Goal: Task Accomplishment & Management: Manage account settings

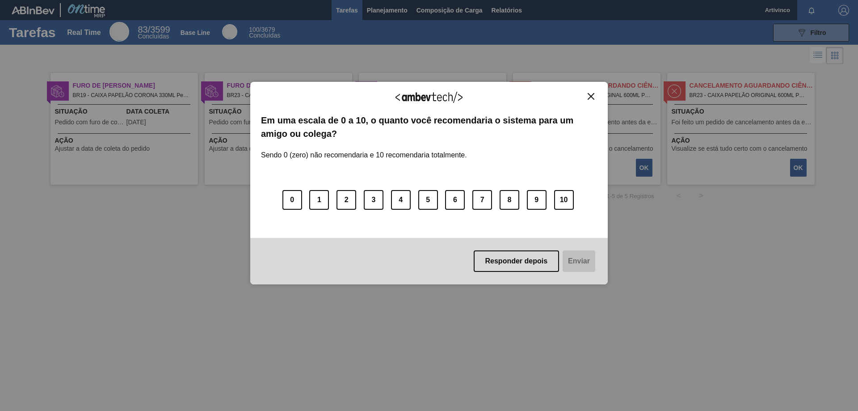
click at [593, 98] on img "Close" at bounding box center [591, 96] width 7 height 7
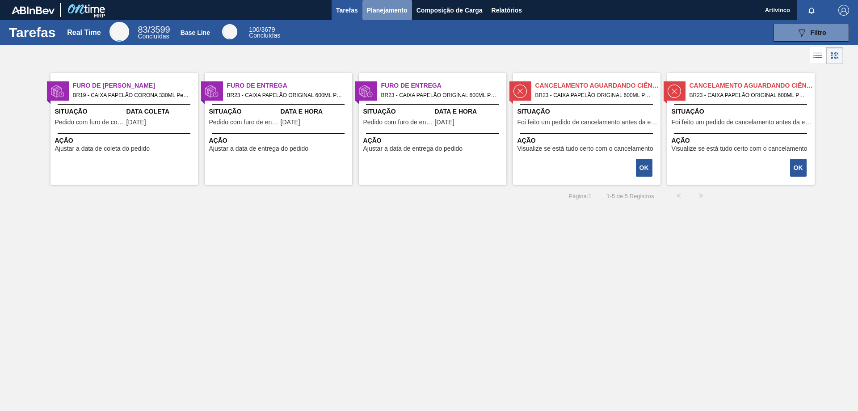
click at [381, 12] on span "Planejamento" at bounding box center [387, 10] width 41 height 11
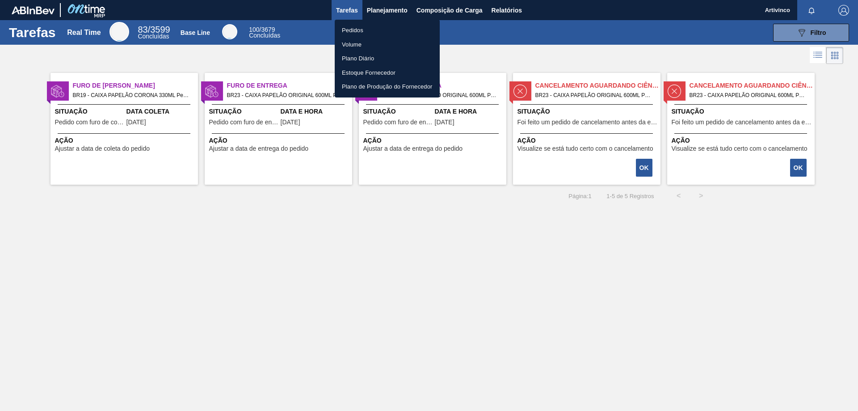
click at [342, 29] on li "Pedidos" at bounding box center [387, 30] width 105 height 14
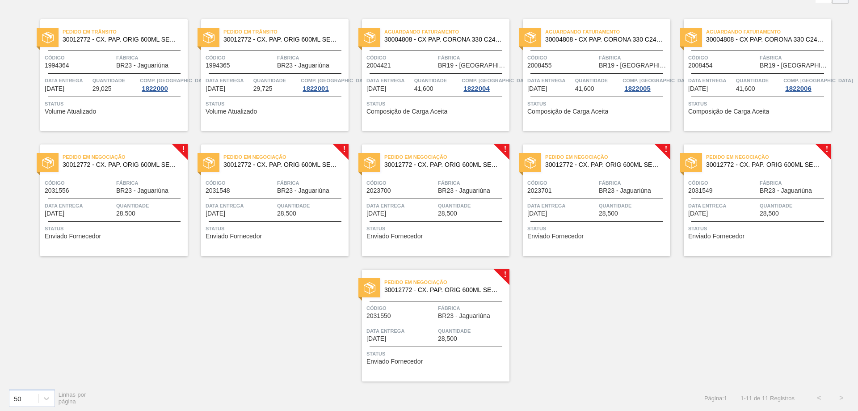
scroll to position [64, 0]
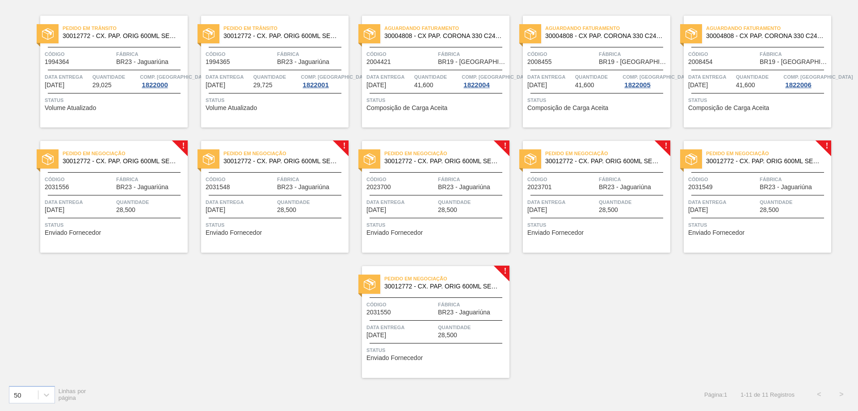
click at [123, 175] on span "Fábrica" at bounding box center [150, 179] width 69 height 9
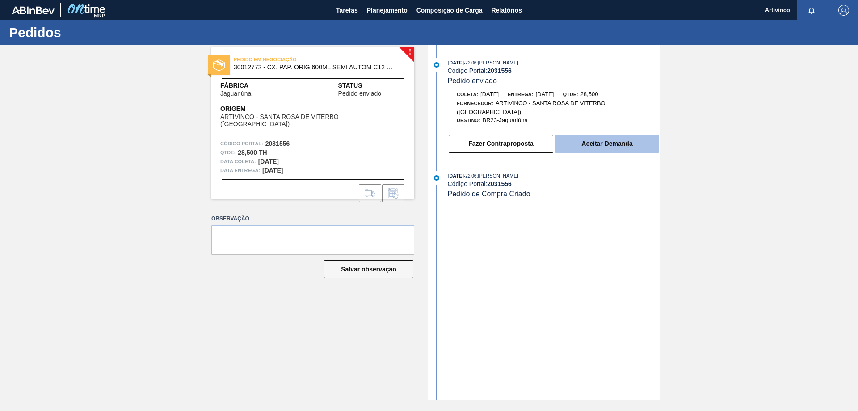
click at [597, 138] on button "Aceitar Demanda" at bounding box center [607, 143] width 104 height 18
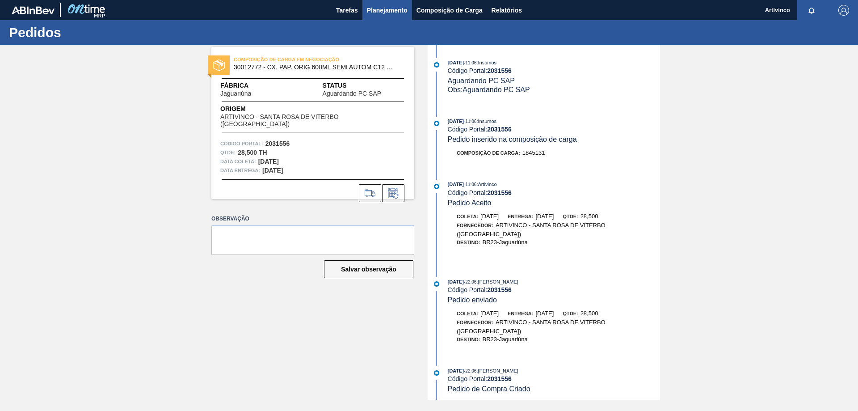
click at [389, 11] on span "Planejamento" at bounding box center [387, 10] width 41 height 11
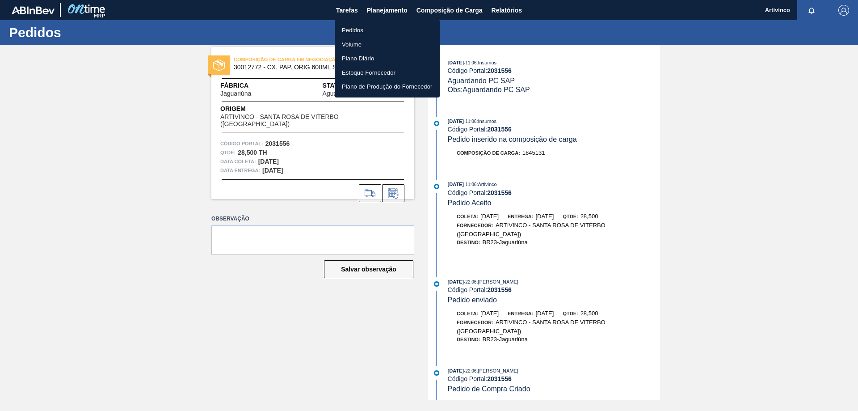
click at [347, 32] on li "Pedidos" at bounding box center [387, 30] width 105 height 14
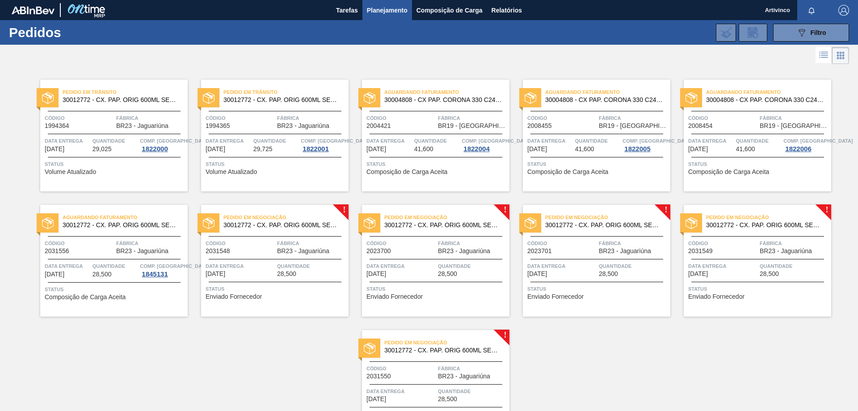
click at [261, 289] on span "Status" at bounding box center [276, 288] width 141 height 9
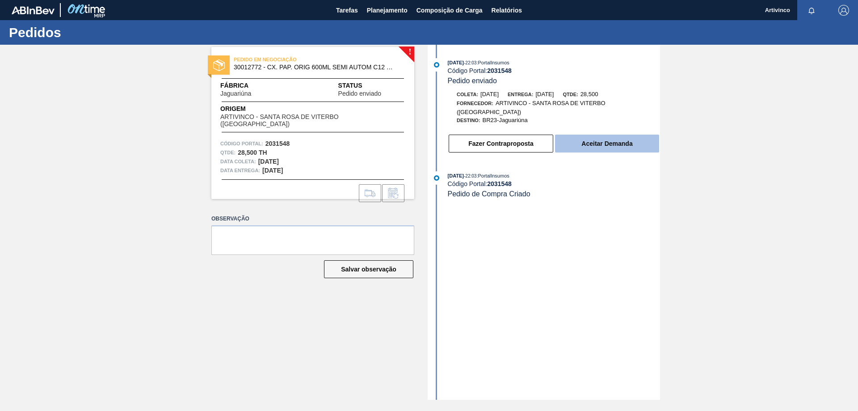
click at [597, 134] on button "Aceitar Demanda" at bounding box center [607, 143] width 104 height 18
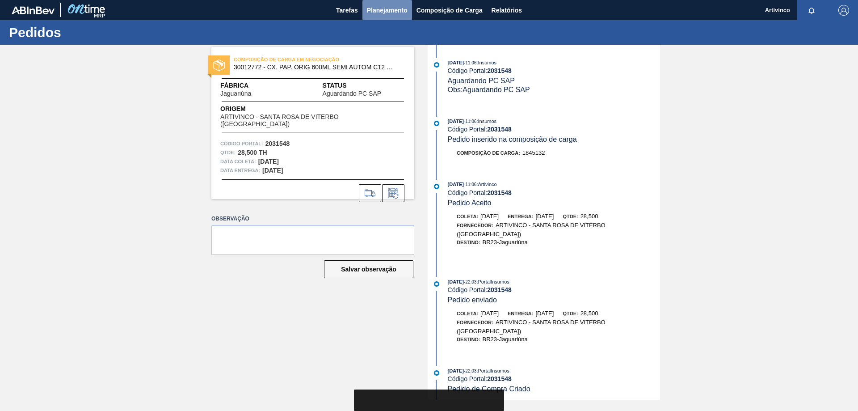
click at [378, 8] on span "Planejamento" at bounding box center [387, 10] width 41 height 11
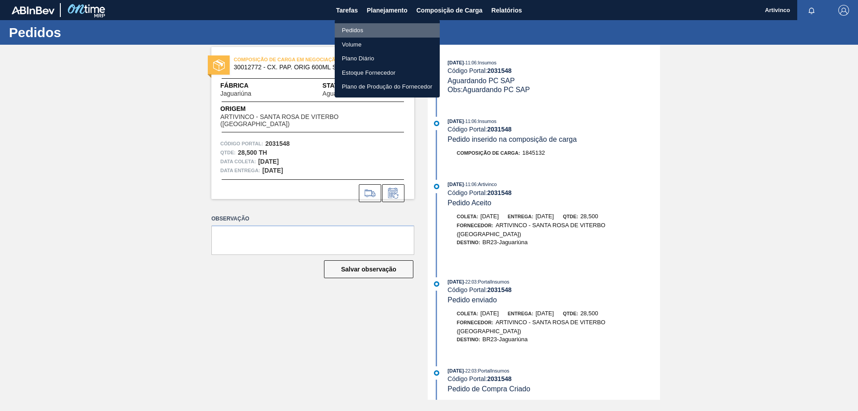
click at [350, 30] on li "Pedidos" at bounding box center [387, 30] width 105 height 14
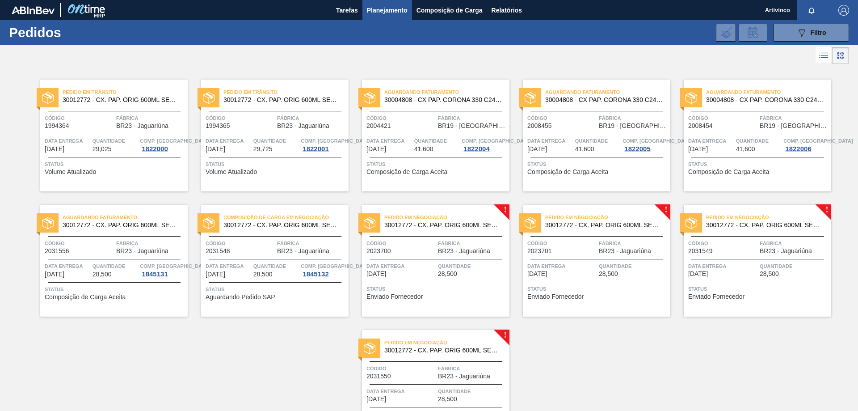
click at [457, 267] on span "Quantidade" at bounding box center [472, 265] width 69 height 9
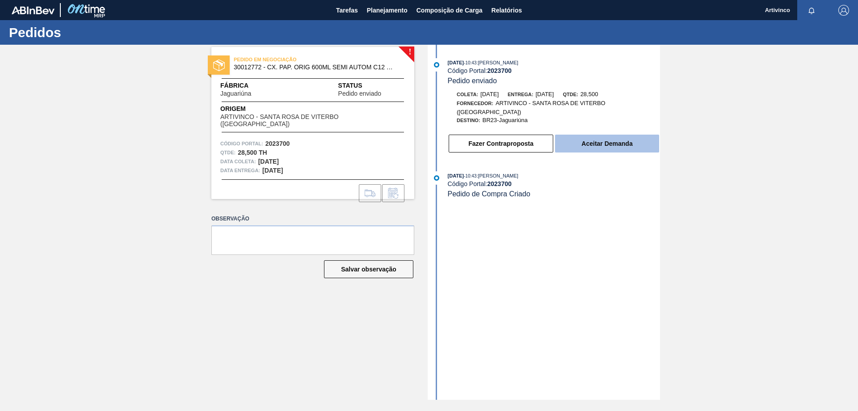
click at [582, 137] on button "Aceitar Demanda" at bounding box center [607, 143] width 104 height 18
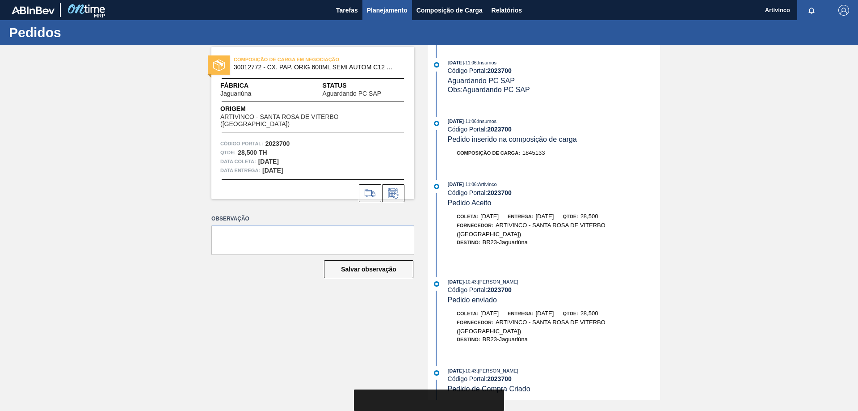
click at [381, 3] on button "Planejamento" at bounding box center [387, 10] width 50 height 20
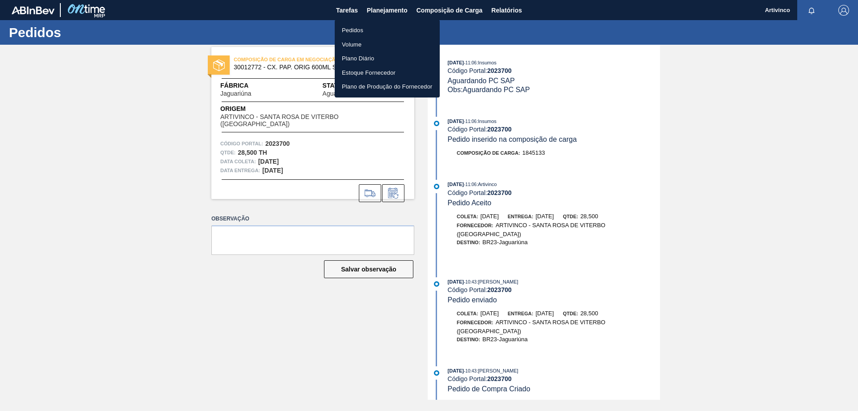
click at [356, 26] on li "Pedidos" at bounding box center [387, 30] width 105 height 14
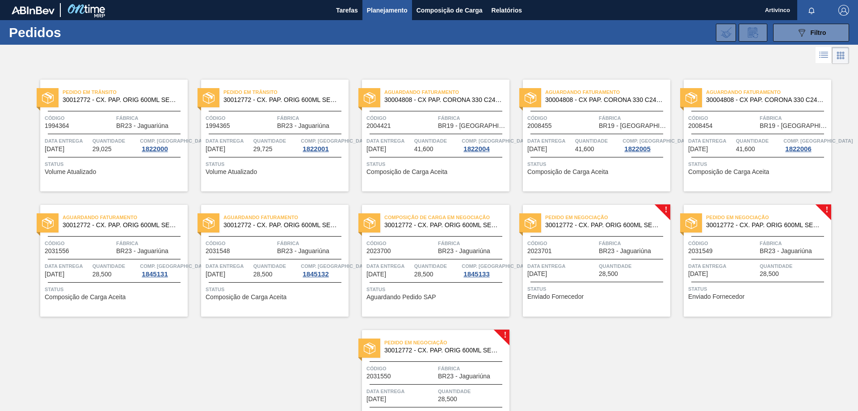
click at [630, 273] on div "Quantidade 28,500" at bounding box center [633, 269] width 69 height 16
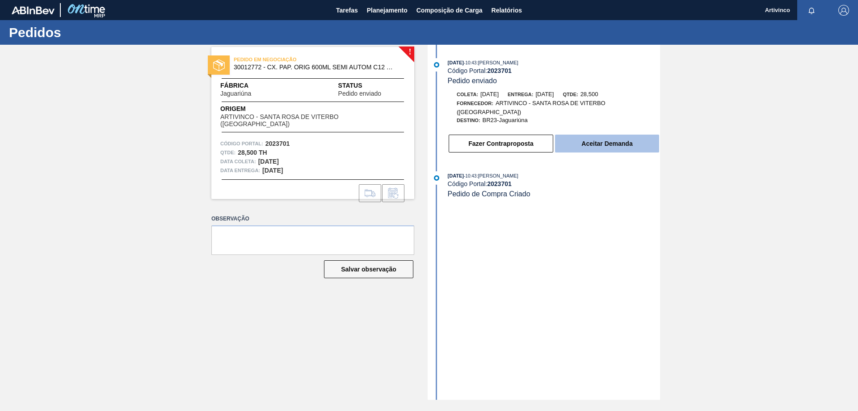
click at [585, 141] on button "Aceitar Demanda" at bounding box center [607, 143] width 104 height 18
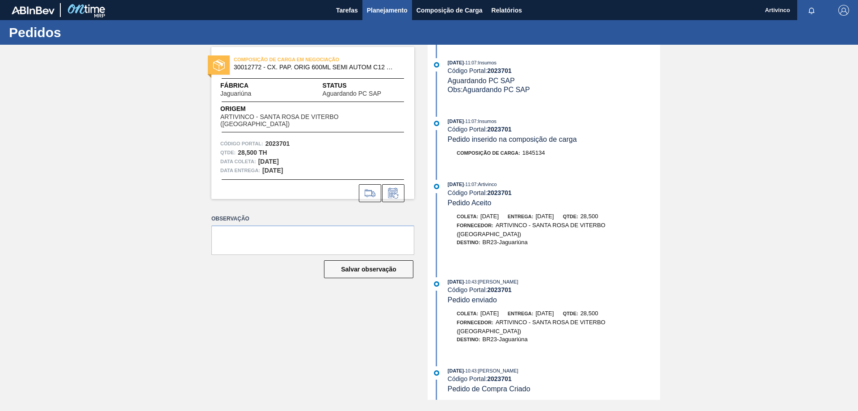
click at [382, 12] on span "Planejamento" at bounding box center [387, 10] width 41 height 11
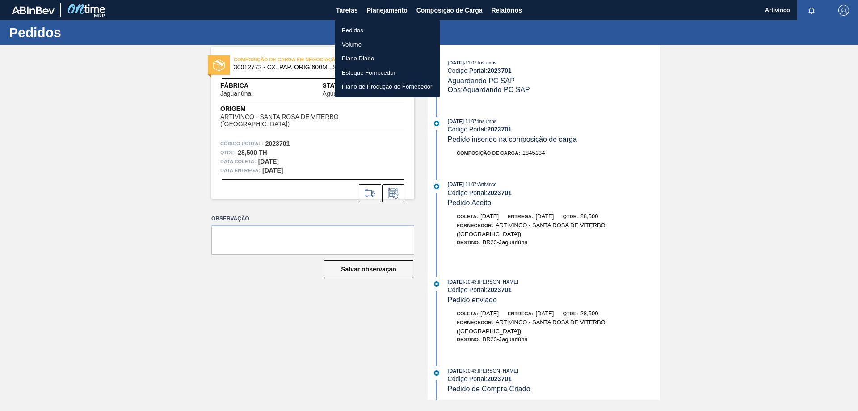
click at [353, 32] on li "Pedidos" at bounding box center [387, 30] width 105 height 14
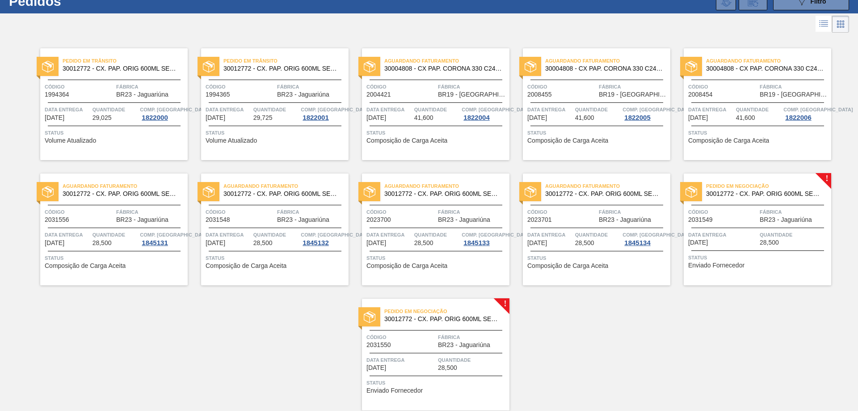
scroll to position [45, 0]
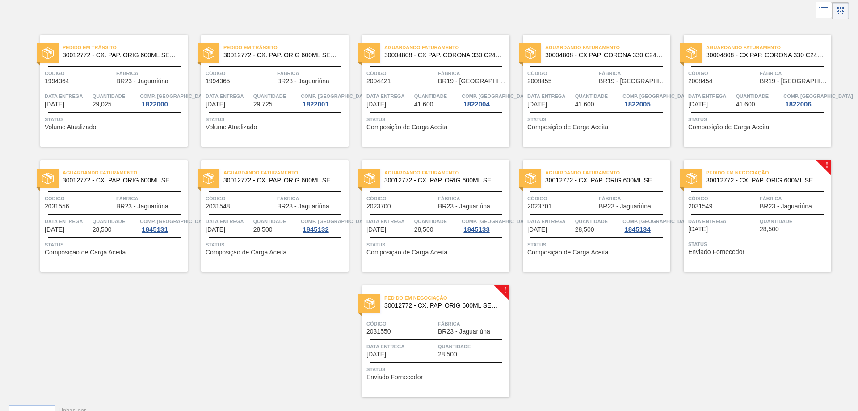
click at [742, 211] on div "Pedido em Negociação 30012772 - CX. PAP. ORIG 600ML SEMI AUTOM C12 429 Código 2…" at bounding box center [757, 216] width 147 height 112
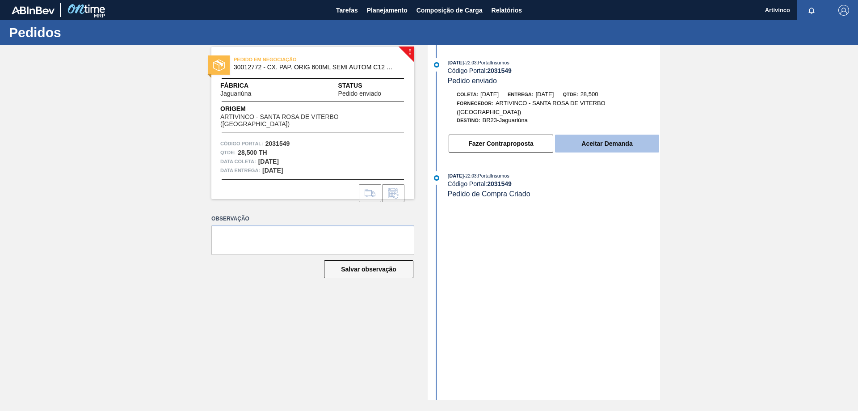
click at [623, 134] on button "Aceitar Demanda" at bounding box center [607, 143] width 104 height 18
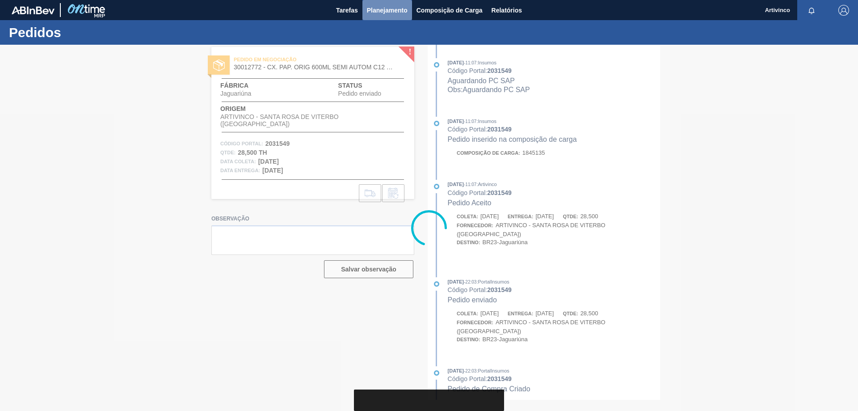
click at [390, 10] on span "Planejamento" at bounding box center [387, 10] width 41 height 11
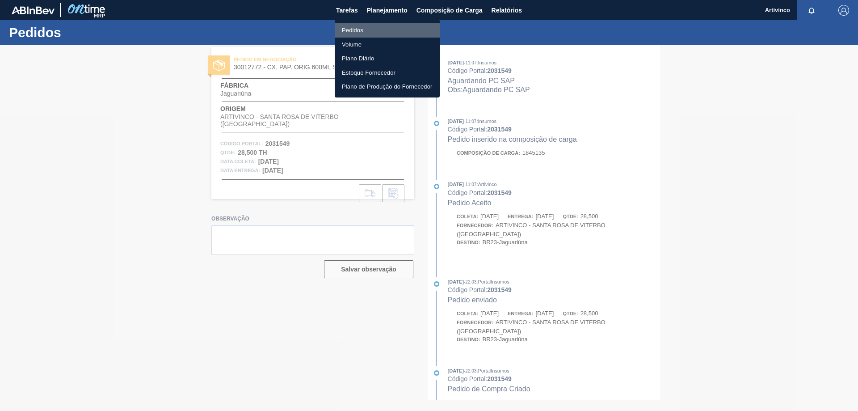
click at [356, 28] on li "Pedidos" at bounding box center [387, 30] width 105 height 14
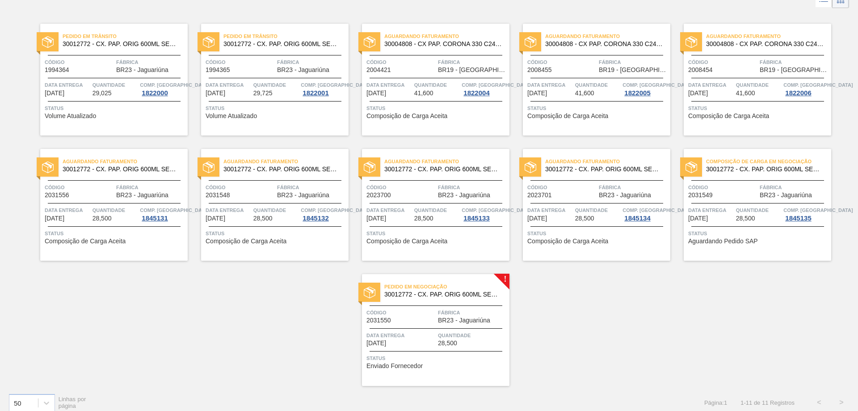
scroll to position [64, 0]
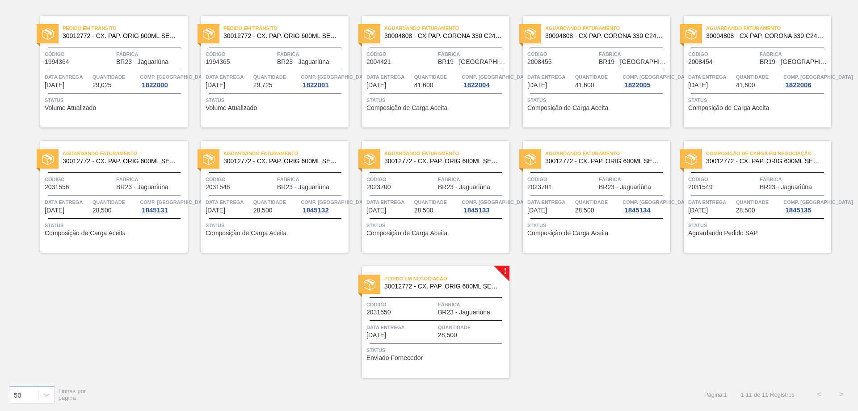
click at [431, 297] on div at bounding box center [435, 297] width 133 height 0
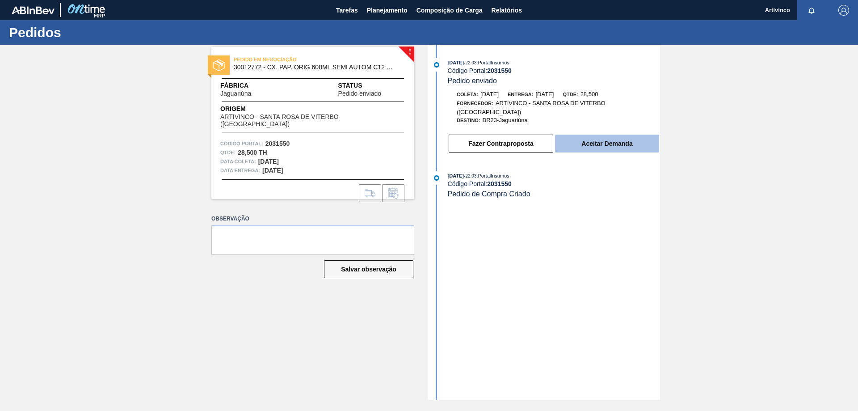
click at [605, 139] on button "Aceitar Demanda" at bounding box center [607, 143] width 104 height 18
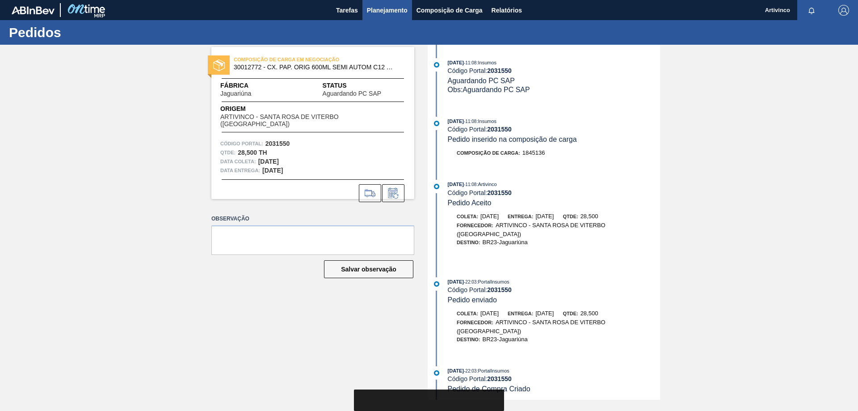
click at [392, 9] on span "Planejamento" at bounding box center [387, 10] width 41 height 11
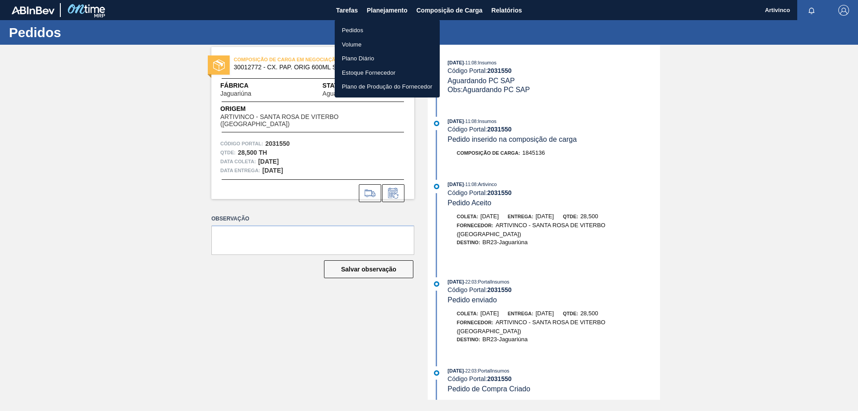
click at [350, 31] on li "Pedidos" at bounding box center [387, 30] width 105 height 14
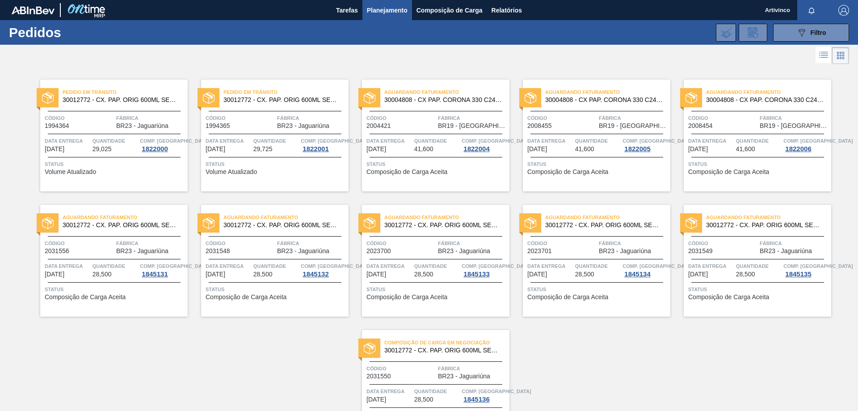
click at [142, 228] on div "Aguardando Faturamento 30012772 - CX. PAP. ORIG 600ML SEMI AUTOM C12 429" at bounding box center [113, 221] width 147 height 20
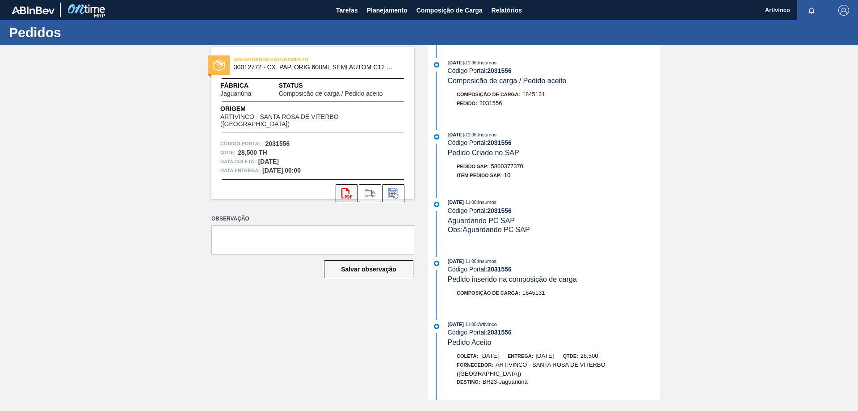
click at [344, 188] on icon "svg{fill:#ff0000}" at bounding box center [346, 193] width 11 height 11
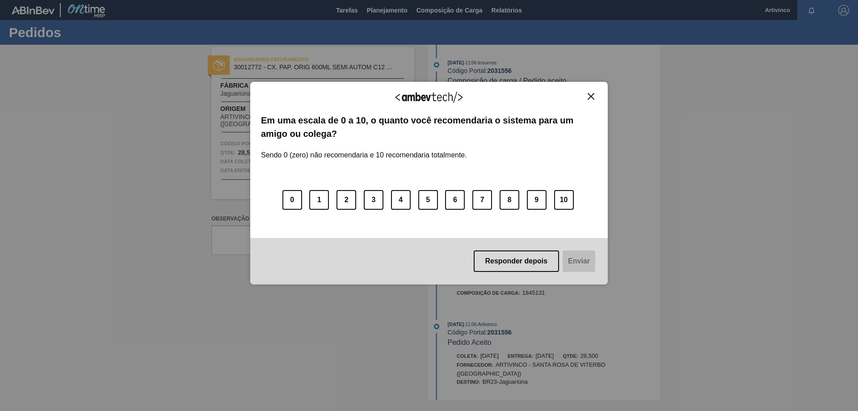
click at [590, 93] on img "Close" at bounding box center [591, 96] width 7 height 7
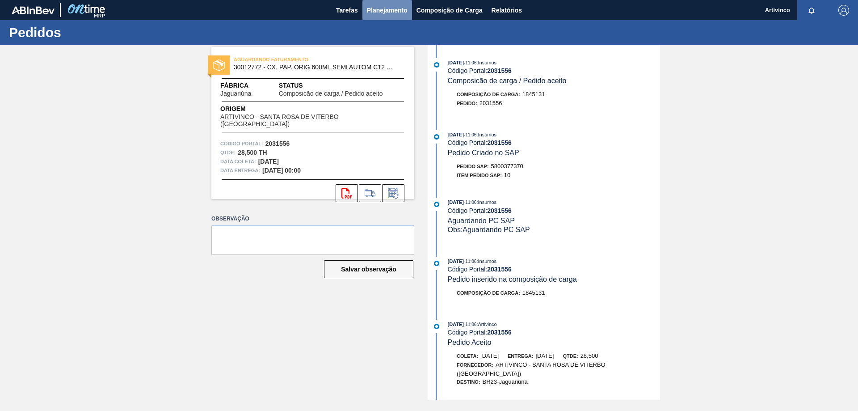
click at [386, 10] on span "Planejamento" at bounding box center [387, 10] width 41 height 11
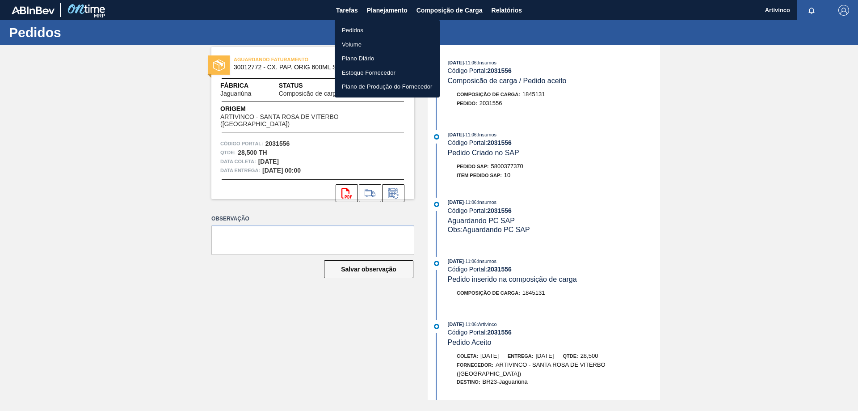
click at [359, 28] on li "Pedidos" at bounding box center [387, 30] width 105 height 14
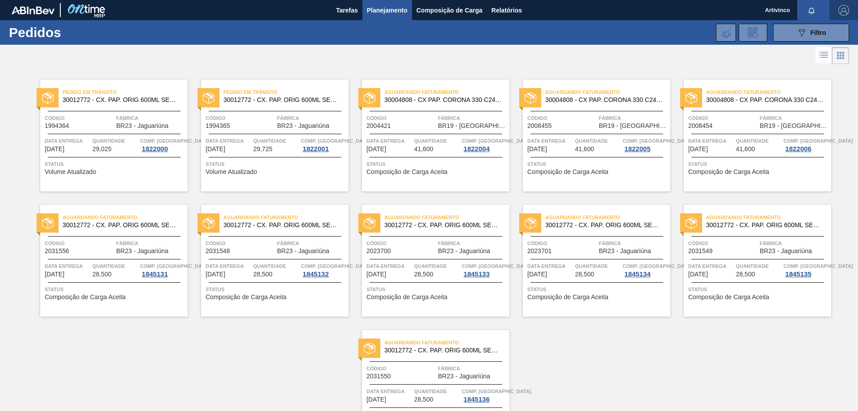
click at [839, 11] on img "button" at bounding box center [843, 10] width 11 height 11
click at [799, 77] on li "Sair" at bounding box center [817, 80] width 68 height 16
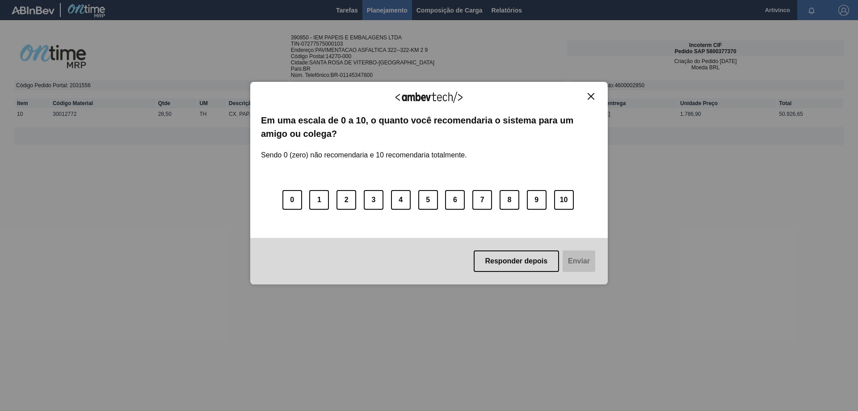
click at [591, 94] on img "Close" at bounding box center [591, 96] width 7 height 7
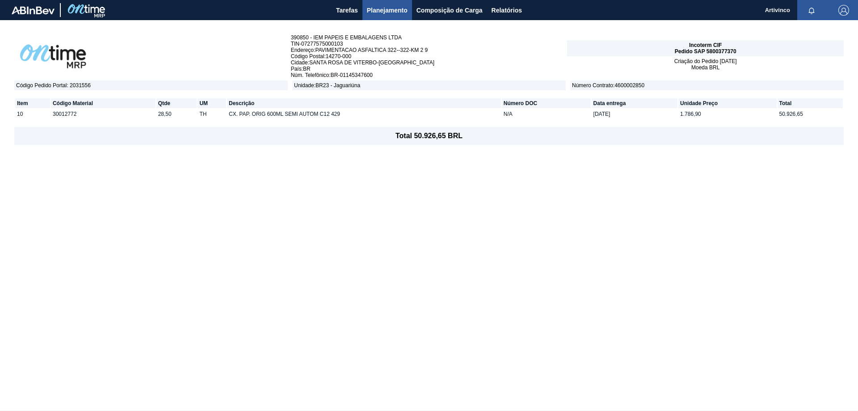
click at [389, 8] on span "Planejamento" at bounding box center [387, 10] width 41 height 11
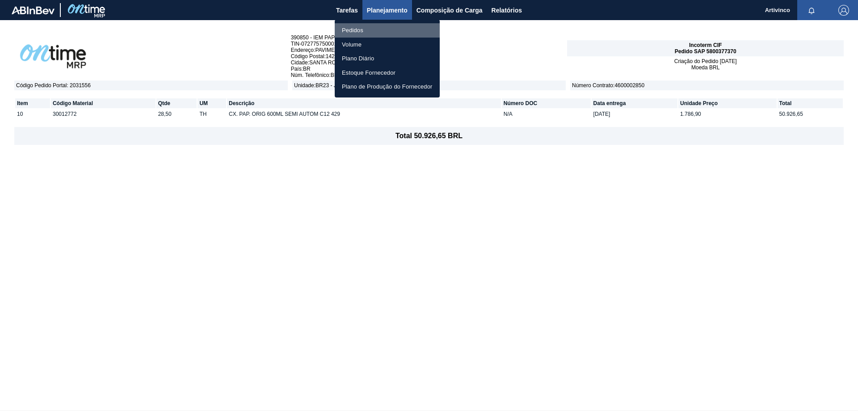
click at [354, 29] on li "Pedidos" at bounding box center [387, 30] width 105 height 14
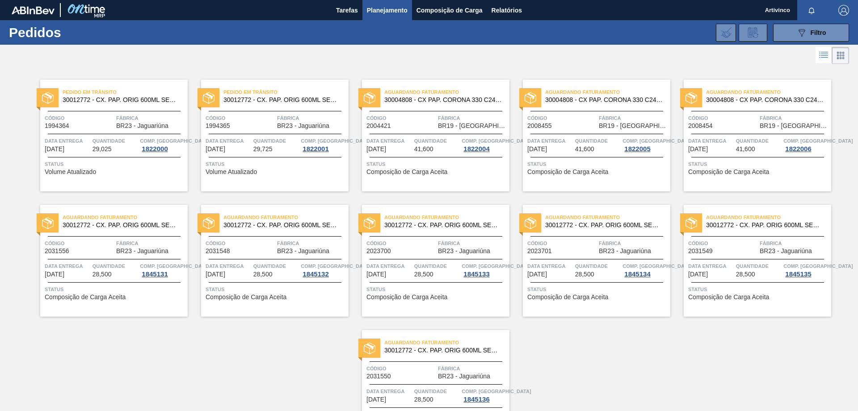
click at [249, 266] on span "Data entrega" at bounding box center [229, 265] width 46 height 9
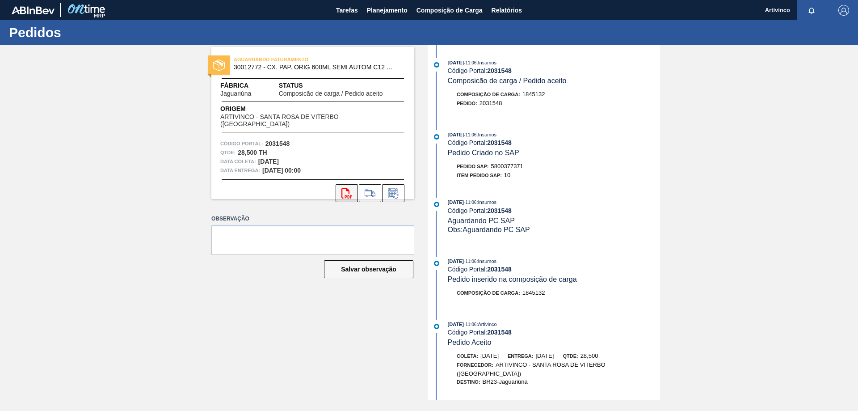
click at [349, 188] on icon "svg{fill:#ff0000}" at bounding box center [346, 193] width 11 height 11
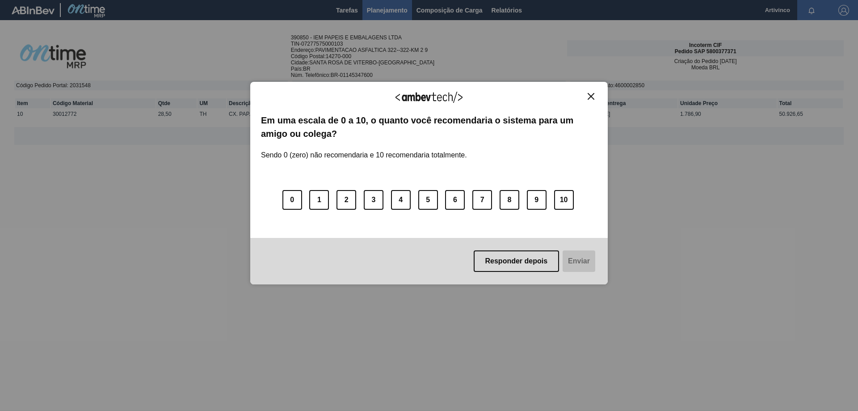
click at [590, 96] on img "Close" at bounding box center [591, 96] width 7 height 7
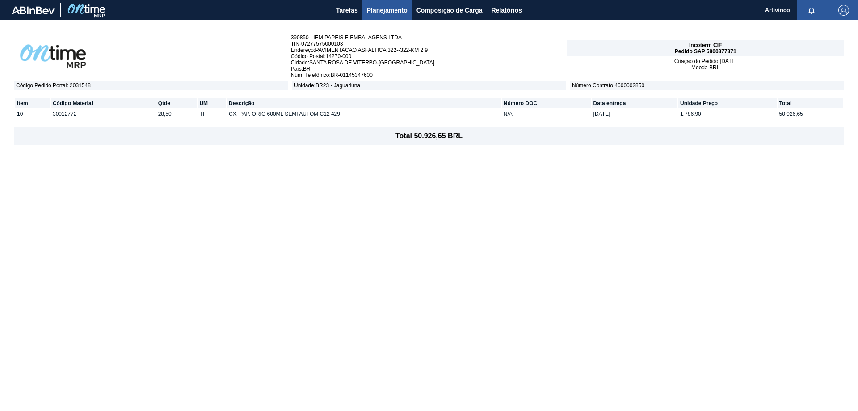
click at [387, 9] on span "Planejamento" at bounding box center [387, 10] width 41 height 11
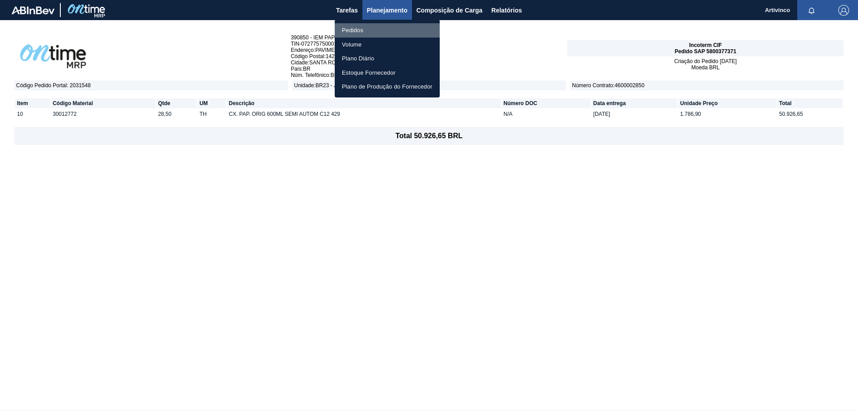
click at [355, 27] on li "Pedidos" at bounding box center [387, 30] width 105 height 14
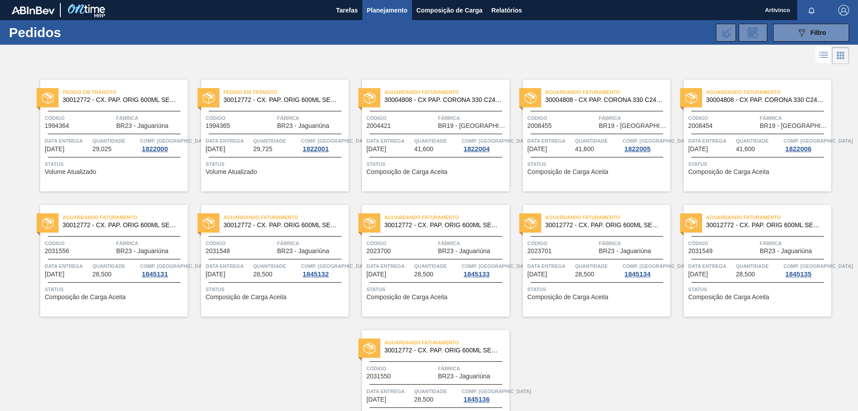
click at [427, 280] on div "Aguardando Faturamento 30012772 - CX. PAP. ORIG 600ML SEMI AUTOM C12 429 Código…" at bounding box center [435, 261] width 147 height 112
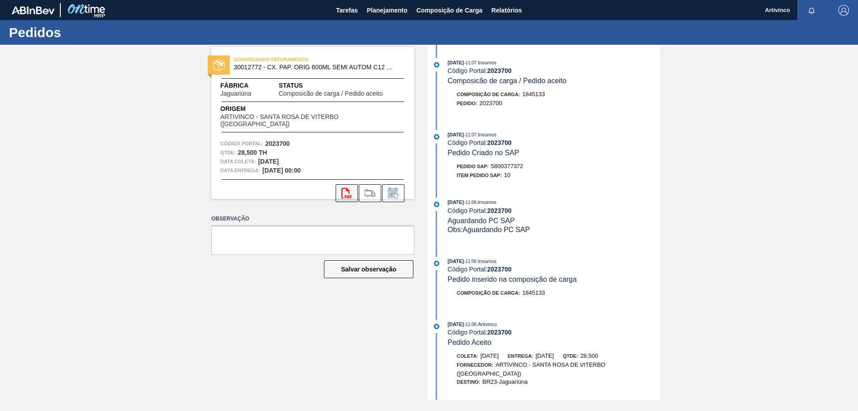
click at [348, 192] on button "svg{fill:#ff0000}" at bounding box center [347, 193] width 22 height 18
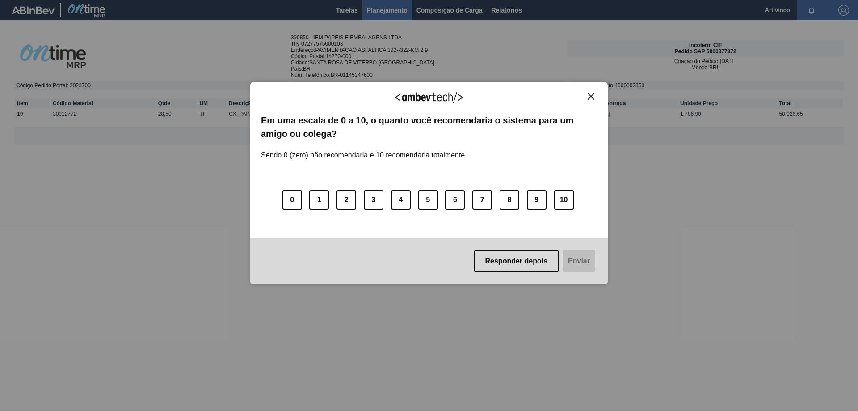
click at [589, 100] on button "Close" at bounding box center [591, 96] width 12 height 8
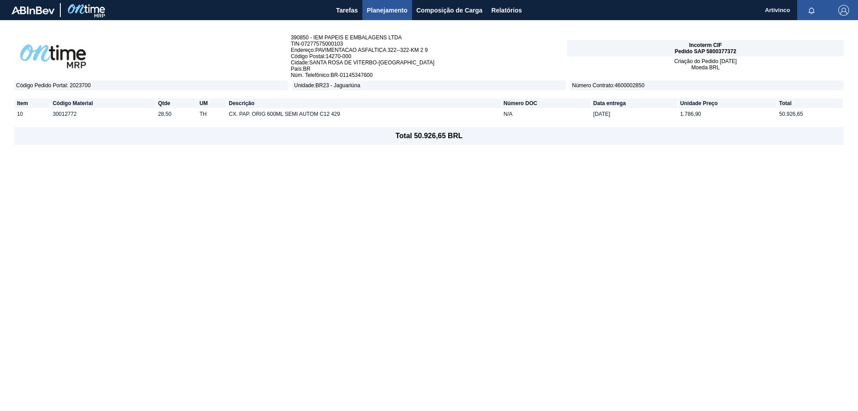
click at [384, 8] on span "Planejamento" at bounding box center [387, 10] width 41 height 11
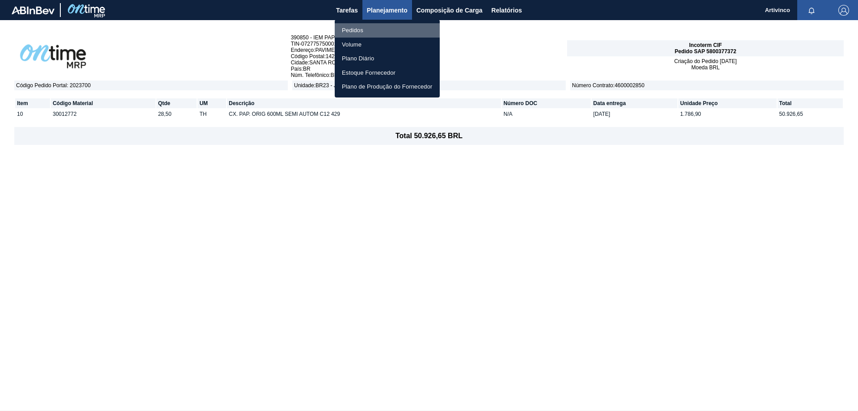
click at [351, 33] on li "Pedidos" at bounding box center [387, 30] width 105 height 14
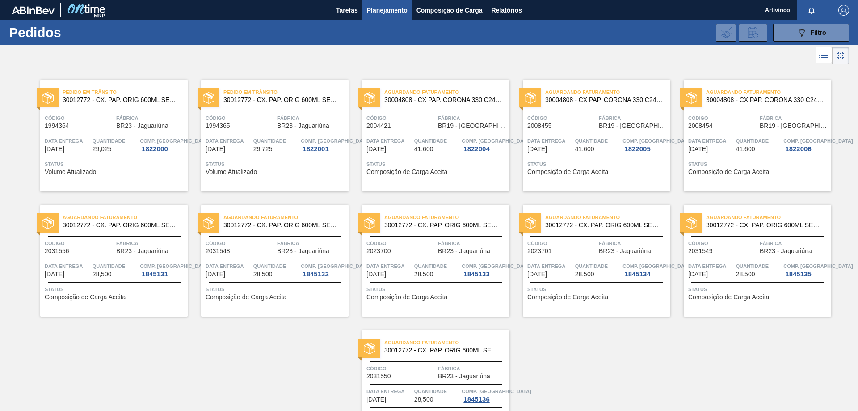
click at [592, 255] on div "Aguardando Faturamento 30012772 - CX. PAP. ORIG 600ML SEMI AUTOM C12 429 Código…" at bounding box center [596, 261] width 147 height 112
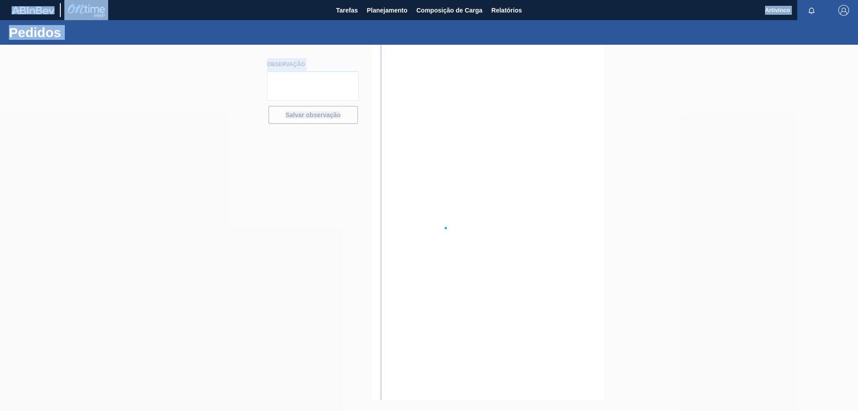
click at [592, 255] on div at bounding box center [429, 228] width 858 height 366
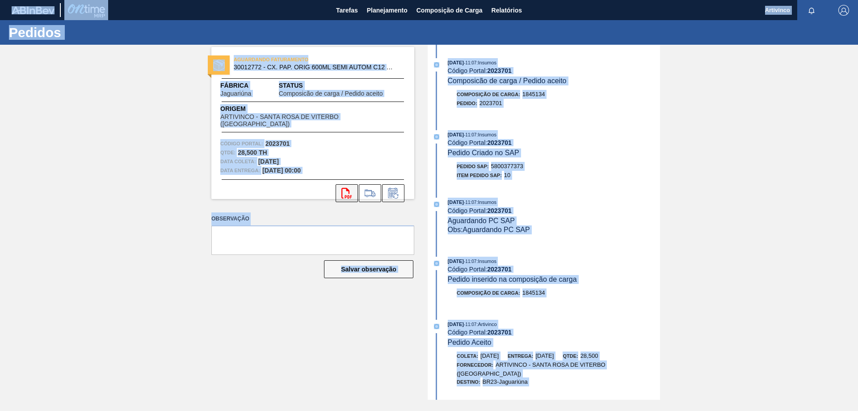
click at [345, 188] on icon "svg{fill:#ff0000}" at bounding box center [346, 193] width 11 height 11
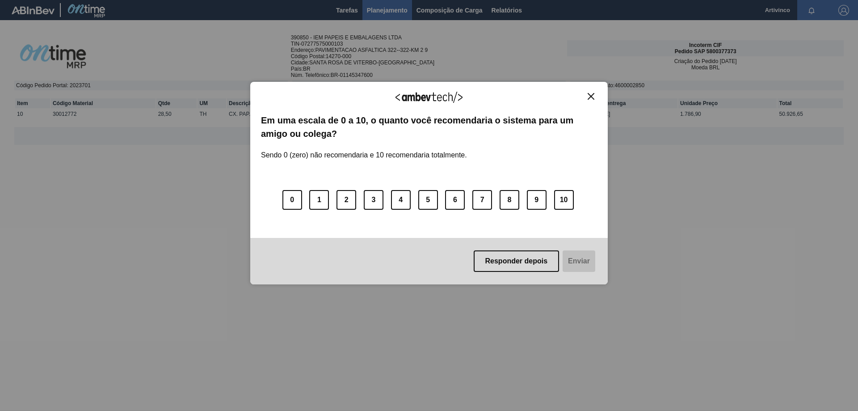
click at [594, 96] on img "Close" at bounding box center [591, 96] width 7 height 7
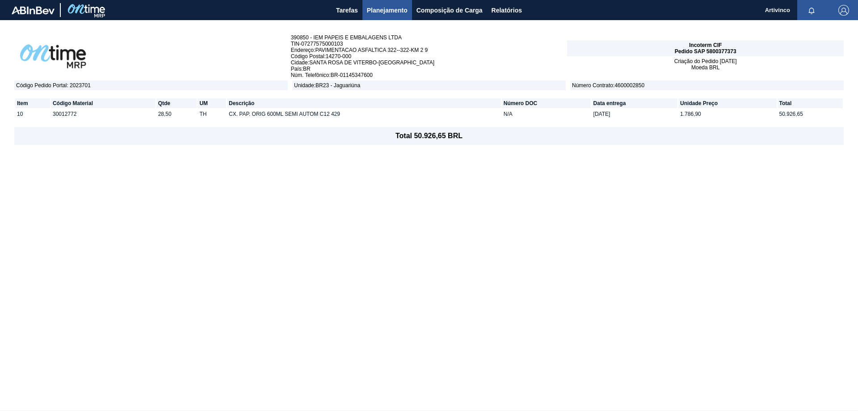
click at [393, 7] on span "Planejamento" at bounding box center [387, 10] width 41 height 11
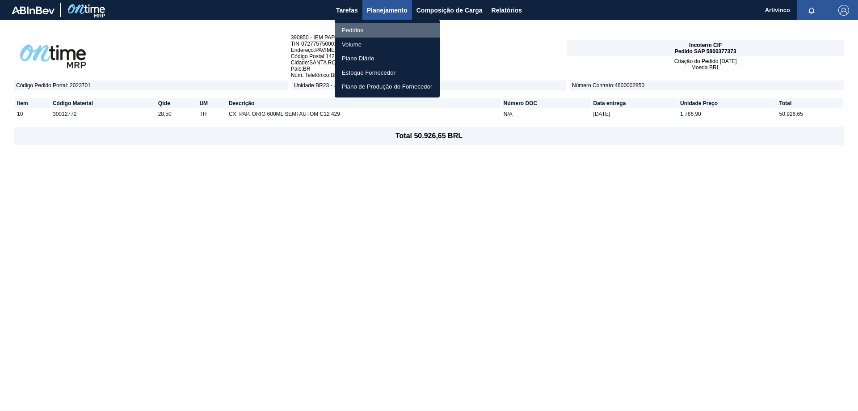
click at [357, 31] on li "Pedidos" at bounding box center [387, 30] width 105 height 14
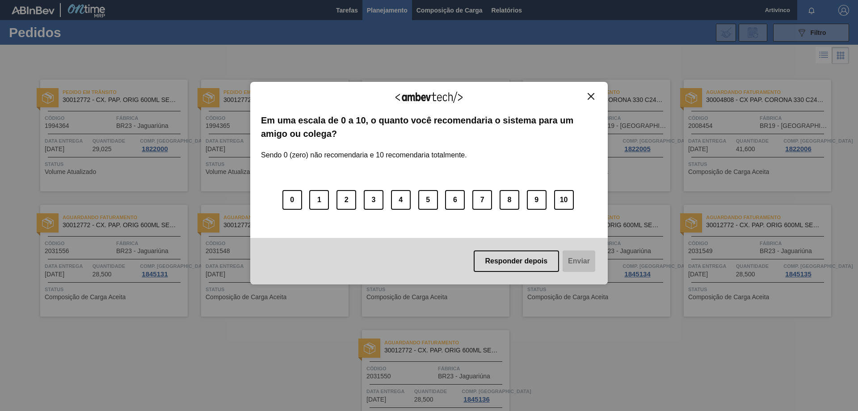
click at [596, 95] on button "Close" at bounding box center [591, 96] width 12 height 8
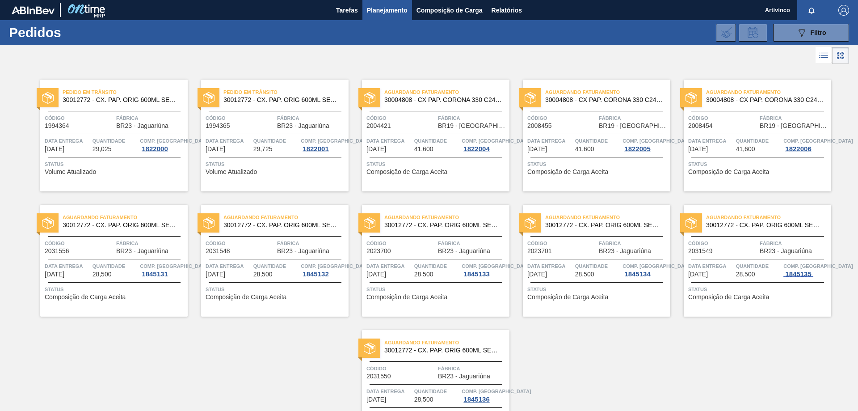
click at [797, 273] on div "1845135" at bounding box center [797, 273] width 29 height 7
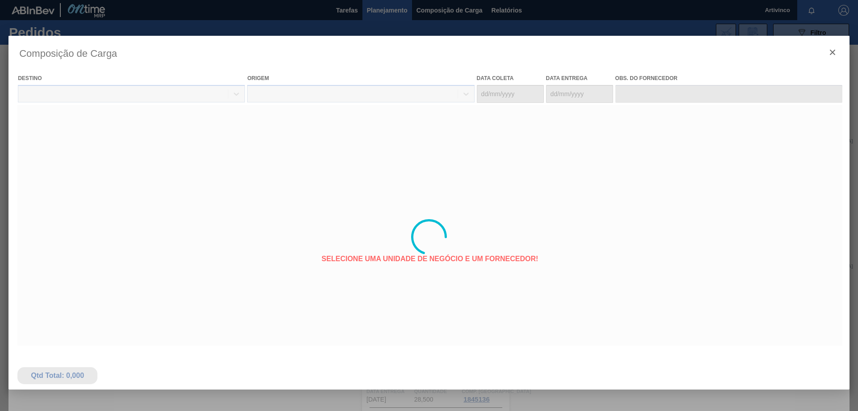
type coleta "27/10/2025"
type entrega "29/10/2025"
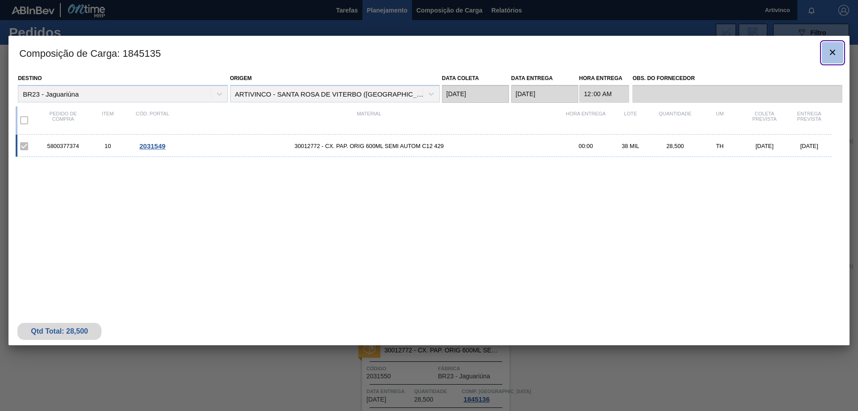
click at [834, 55] on icon "botão de ícone" at bounding box center [832, 52] width 11 height 11
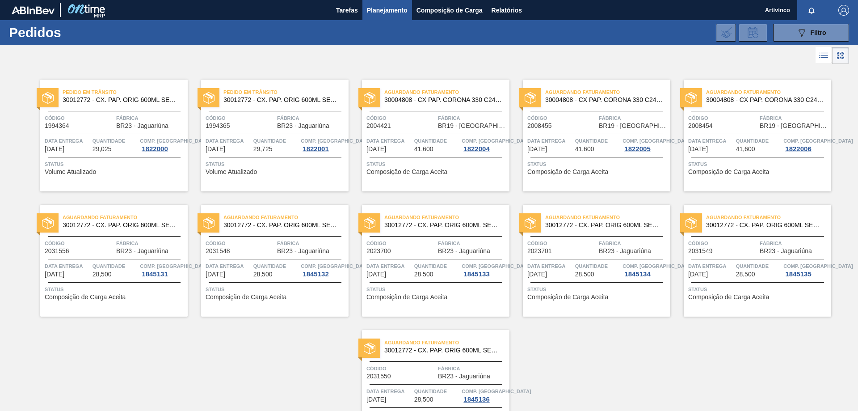
click at [747, 262] on span "Quantidade" at bounding box center [759, 265] width 46 height 9
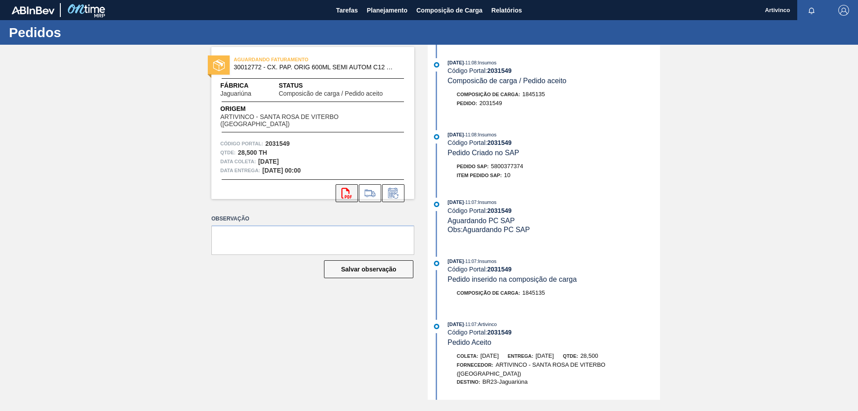
click at [344, 189] on icon "svg{fill:#ff0000}" at bounding box center [346, 193] width 11 height 11
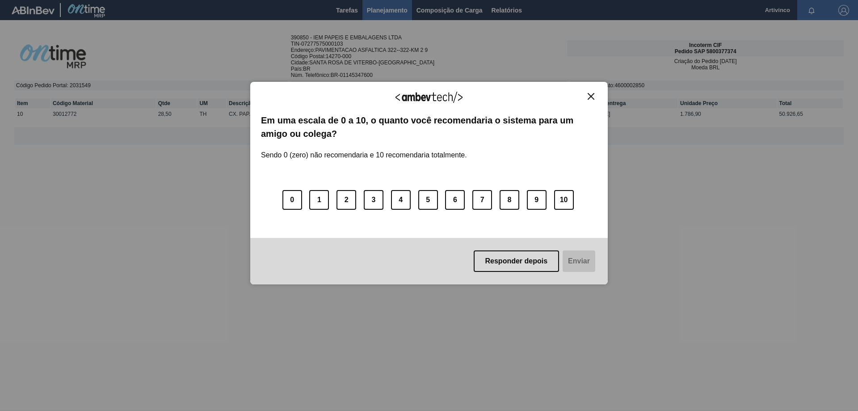
click at [594, 98] on img "Close" at bounding box center [591, 96] width 7 height 7
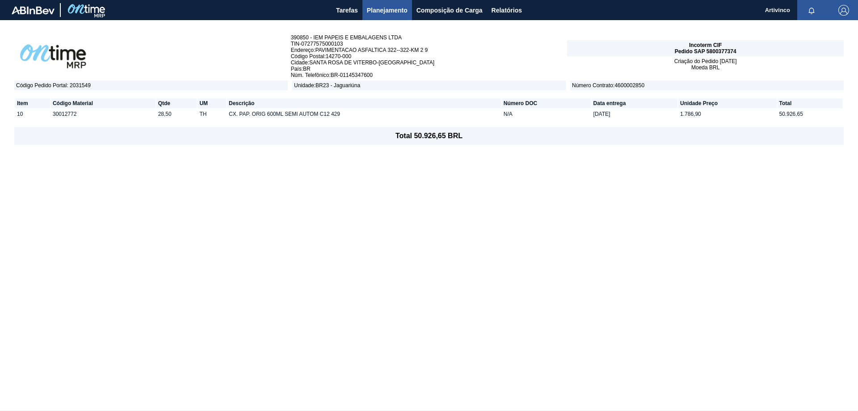
click at [379, 11] on span "Planejamento" at bounding box center [387, 10] width 41 height 11
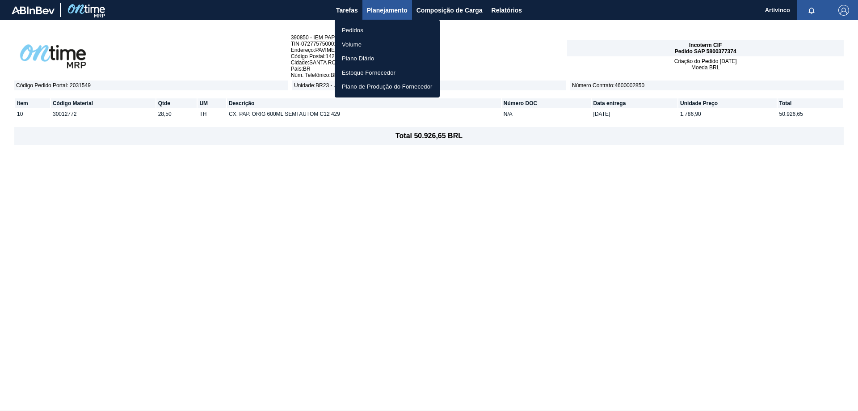
click at [360, 25] on li "Pedidos" at bounding box center [387, 30] width 105 height 14
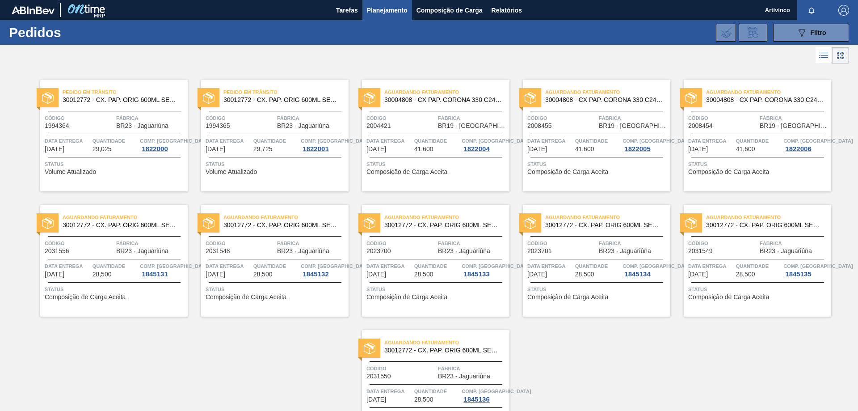
click at [414, 374] on div "Código 2031550" at bounding box center [400, 372] width 69 height 16
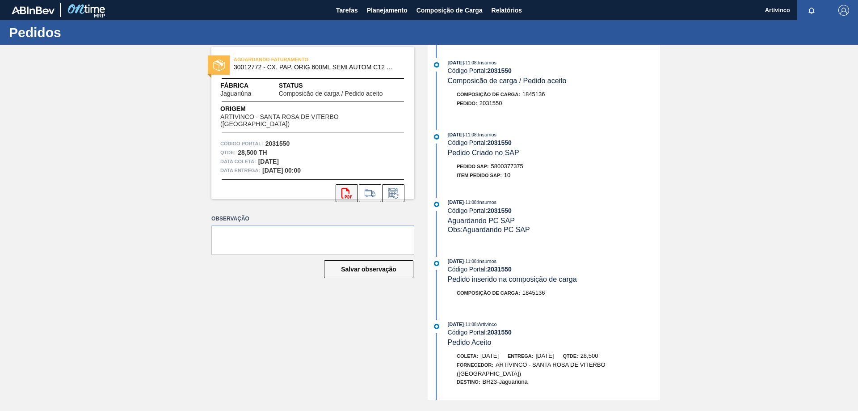
click at [348, 188] on icon "svg{fill:#ff0000}" at bounding box center [346, 193] width 11 height 11
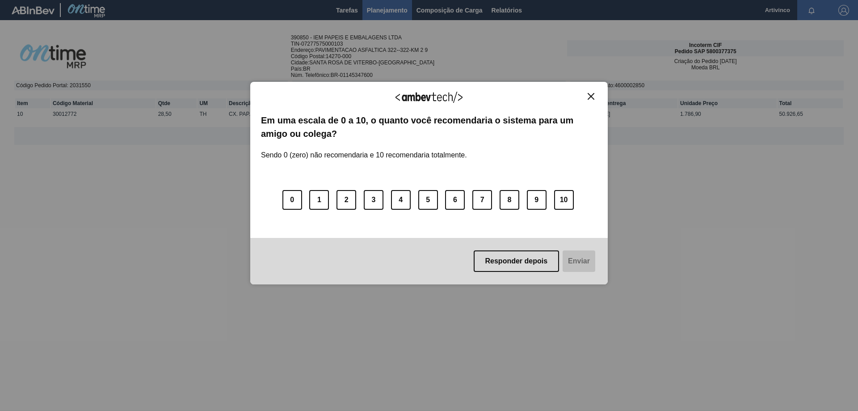
click at [591, 95] on img "Close" at bounding box center [591, 96] width 7 height 7
